Goal: Transaction & Acquisition: Subscribe to service/newsletter

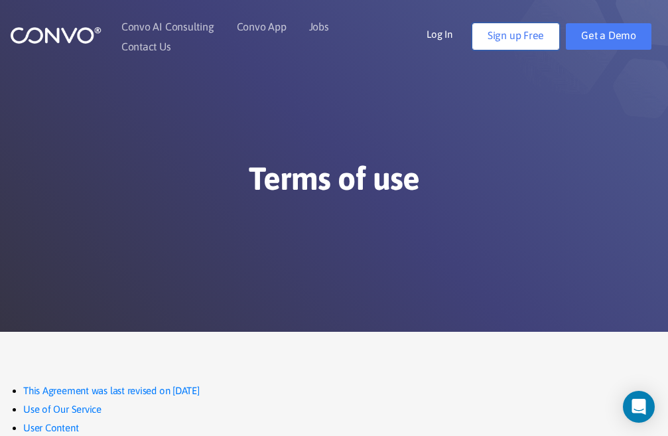
click at [541, 42] on link "Sign up Free" at bounding box center [515, 36] width 87 height 27
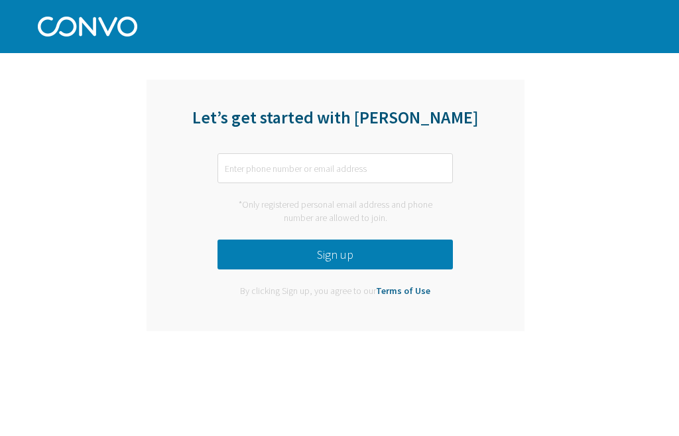
click at [416, 291] on link "Terms of Use" at bounding box center [403, 291] width 54 height 12
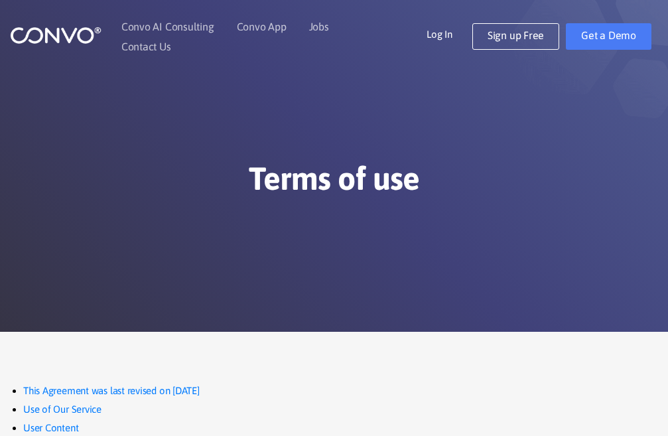
click at [617, 52] on div "Convo AI Consulting Convo App Convo App Features Jobs Contact Us Log In Get a D…" at bounding box center [334, 37] width 668 height 40
click at [618, 47] on link "Get a Demo" at bounding box center [609, 36] width 86 height 27
